Goal: Task Accomplishment & Management: Manage account settings

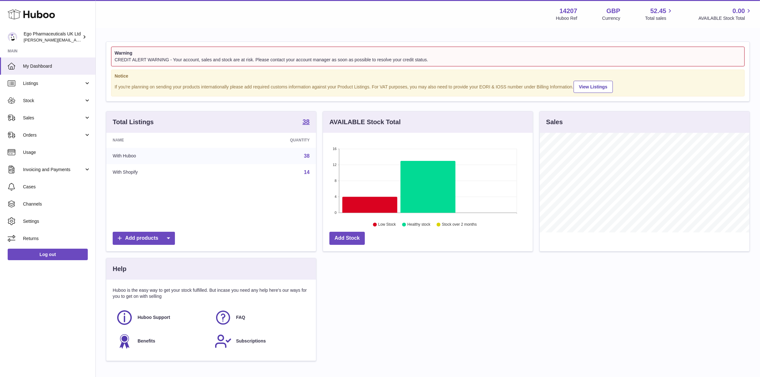
scroll to position [99, 210]
click at [23, 99] on span "Stock" at bounding box center [53, 101] width 61 height 6
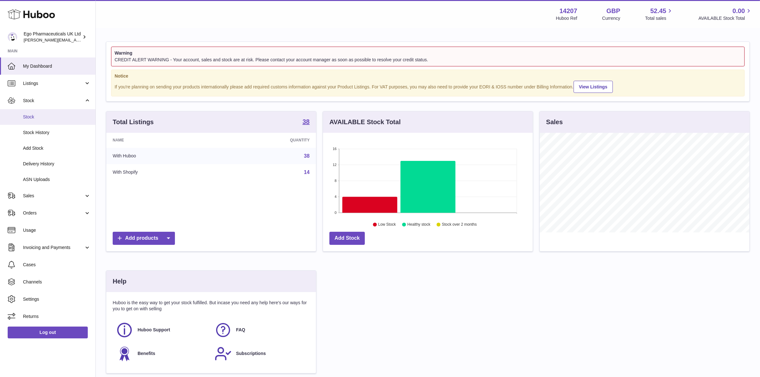
click at [27, 116] on span "Stock" at bounding box center [57, 117] width 68 height 6
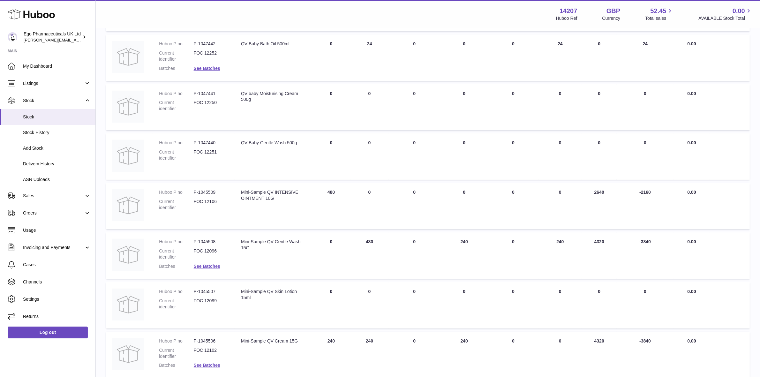
scroll to position [160, 0]
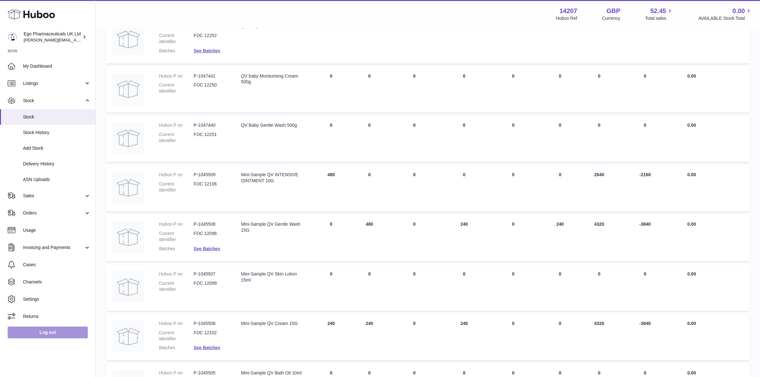
click at [34, 329] on link "Log out" at bounding box center [48, 332] width 80 height 11
